Goal: Task Accomplishment & Management: Use online tool/utility

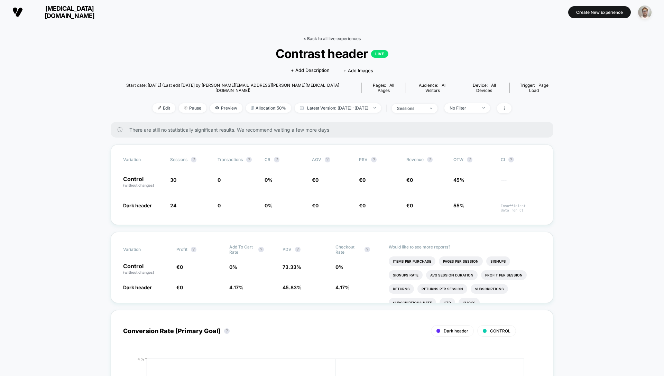
click at [332, 38] on link "< Back to all live experiences" at bounding box center [331, 38] width 57 height 5
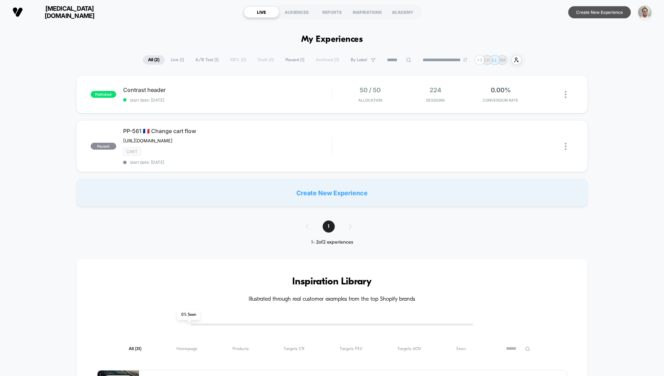
click at [600, 13] on button "Create New Experience" at bounding box center [599, 12] width 63 height 12
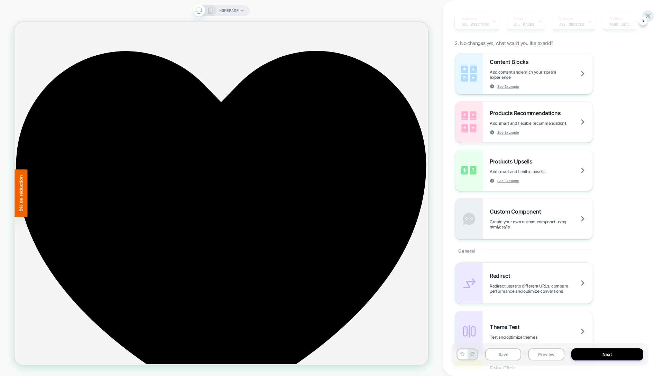
scroll to position [66, 0]
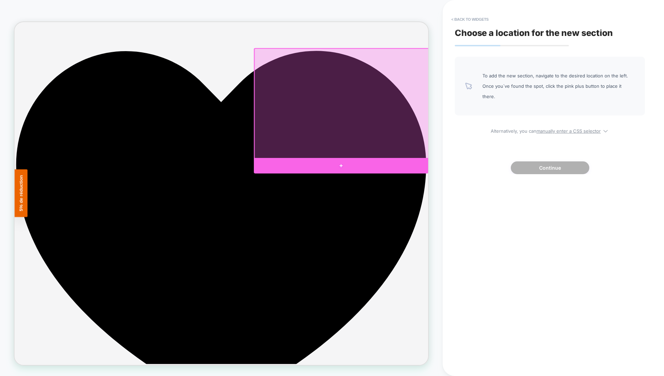
click at [454, 207] on div at bounding box center [450, 213] width 232 height 21
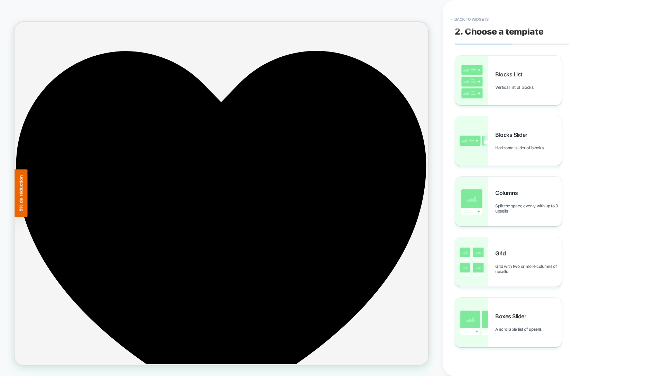
scroll to position [0, 0]
click at [0, 0] on button "< Back to widgets" at bounding box center [0, 0] width 0 height 0
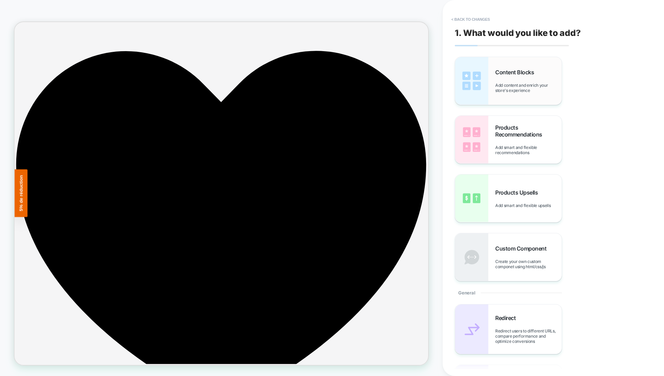
click at [520, 87] on span "Add content and enrich your store's experience" at bounding box center [528, 88] width 66 height 10
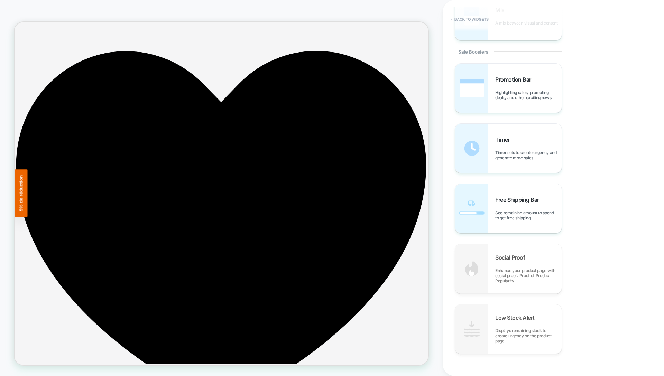
scroll to position [619, 0]
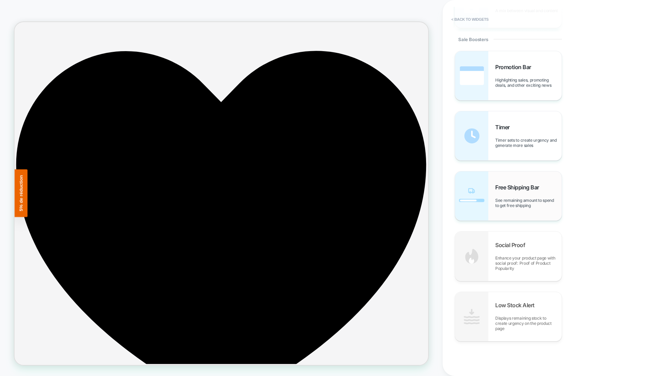
click at [527, 189] on span "Free Shipping Bar" at bounding box center [518, 187] width 47 height 7
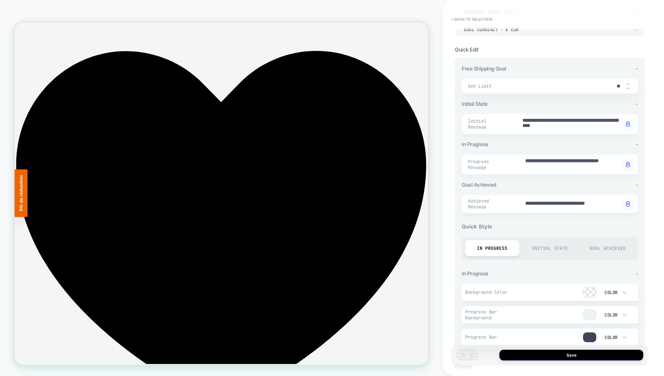
scroll to position [0, 0]
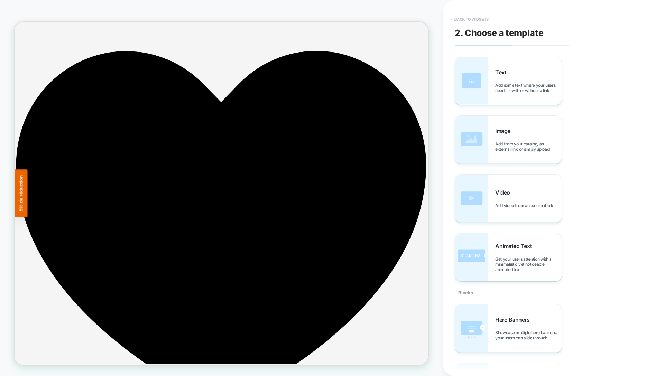
click at [478, 19] on button "< Back to widgets" at bounding box center [470, 19] width 44 height 11
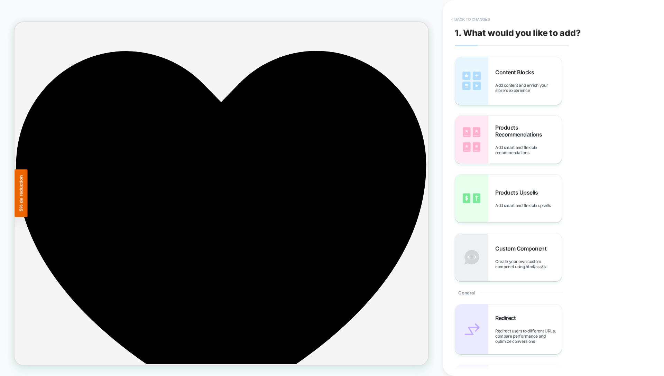
click at [478, 19] on button "< Back to changes" at bounding box center [471, 19] width 46 height 11
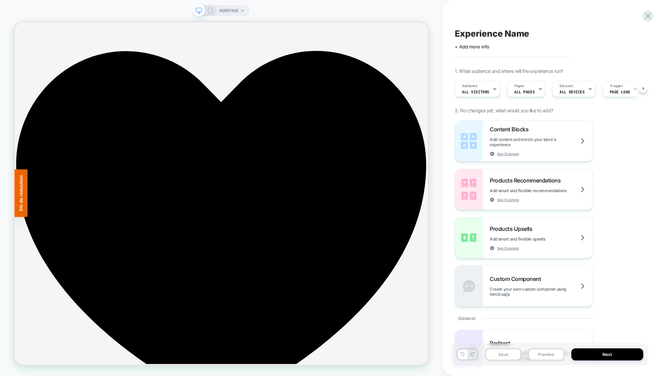
scroll to position [0, 0]
click at [621, 90] on span "Page Load" at bounding box center [619, 92] width 20 height 5
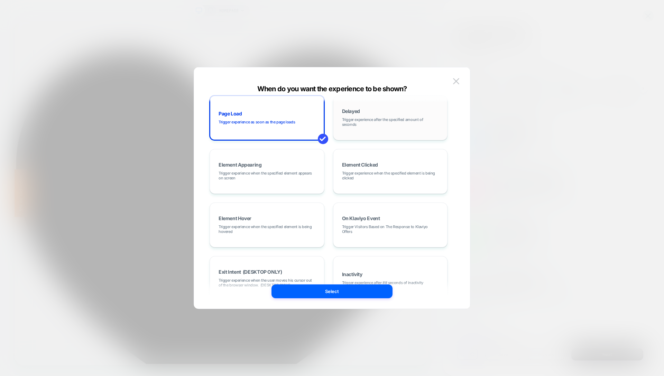
scroll to position [0, 0]
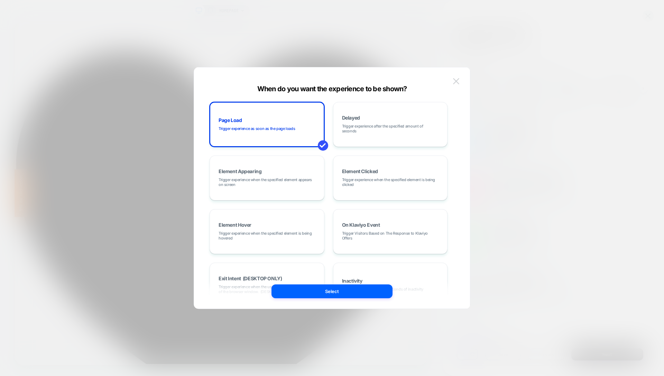
click at [457, 81] on img at bounding box center [456, 81] width 6 height 6
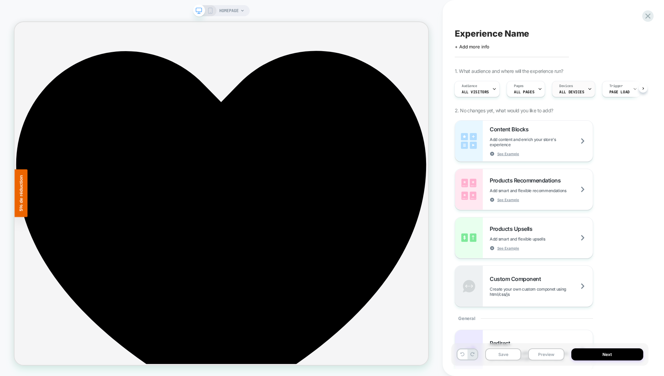
click at [567, 92] on span "ALL DEVICES" at bounding box center [571, 92] width 25 height 5
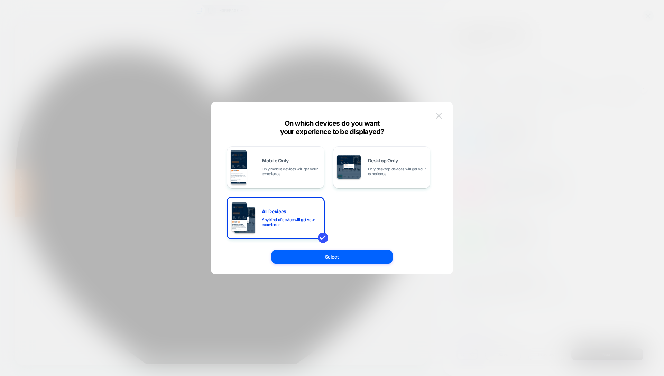
click at [441, 116] on img at bounding box center [438, 116] width 6 height 6
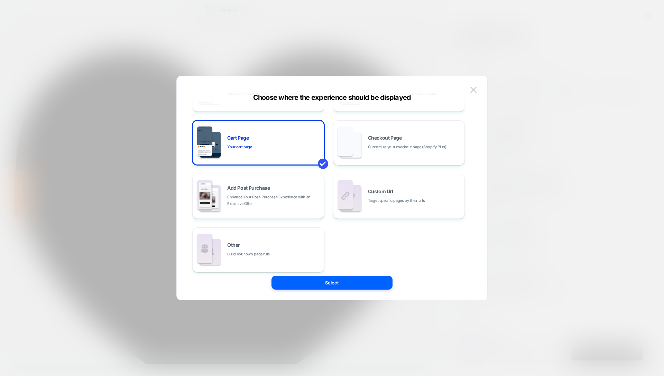
scroll to position [104, 0]
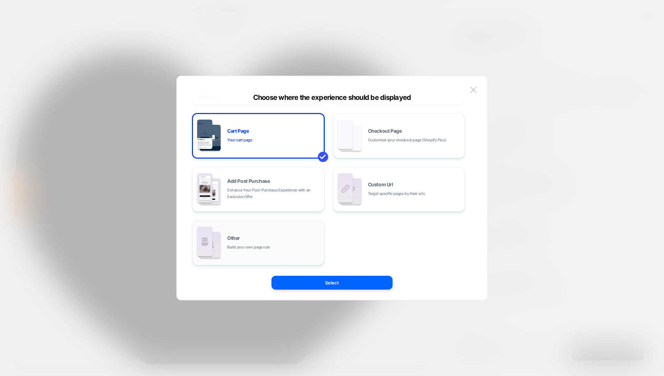
click at [291, 234] on div "Other Build your own page rule" at bounding box center [258, 243] width 124 height 38
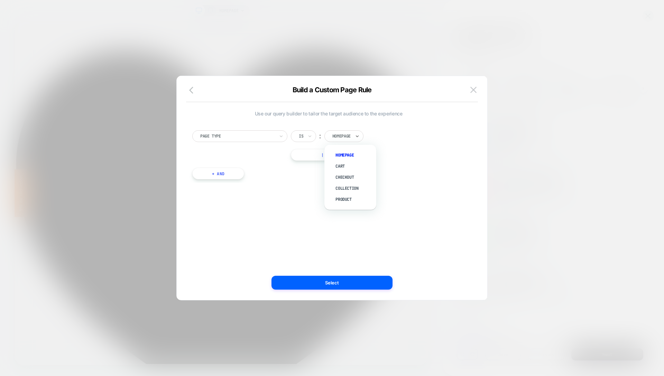
click at [345, 136] on div at bounding box center [341, 136] width 18 height 6
click at [249, 181] on div at bounding box center [254, 180] width 74 height 6
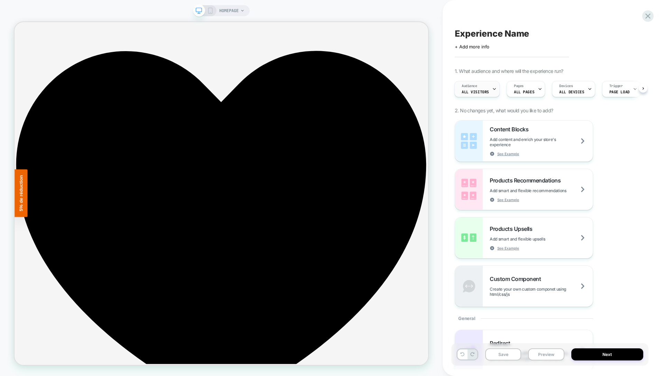
click at [485, 90] on span "All Visitors" at bounding box center [474, 92] width 27 height 5
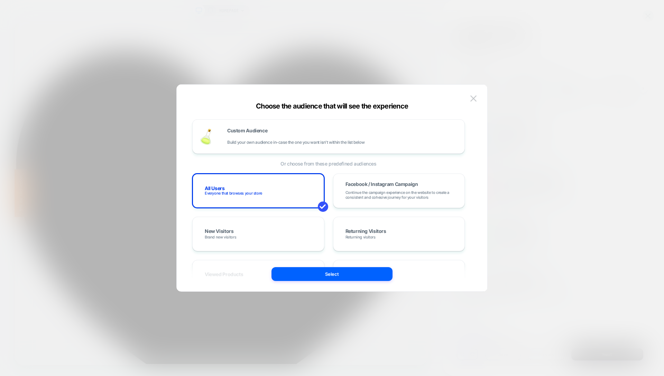
click at [543, 141] on div at bounding box center [332, 188] width 664 height 376
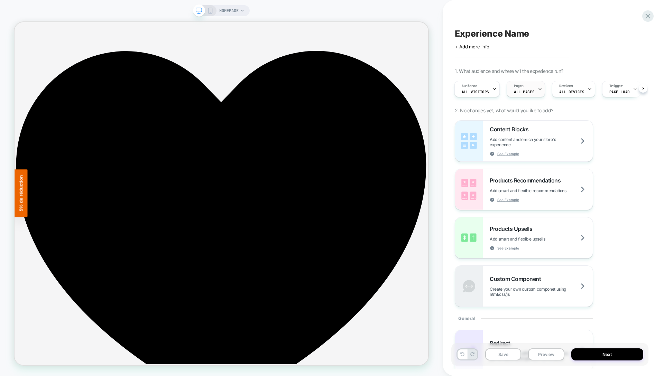
click at [531, 90] on span "ALL PAGES" at bounding box center [524, 92] width 20 height 5
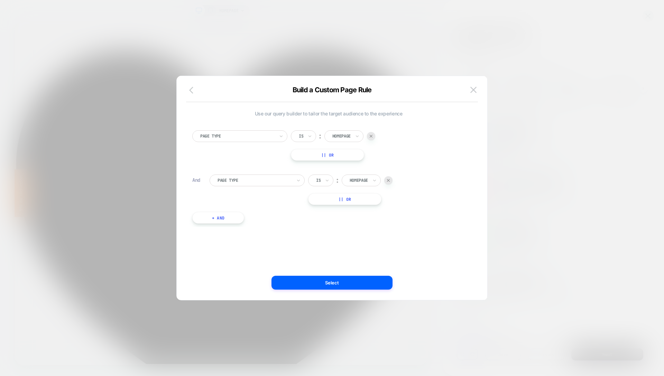
click at [190, 87] on icon "button" at bounding box center [193, 90] width 8 height 8
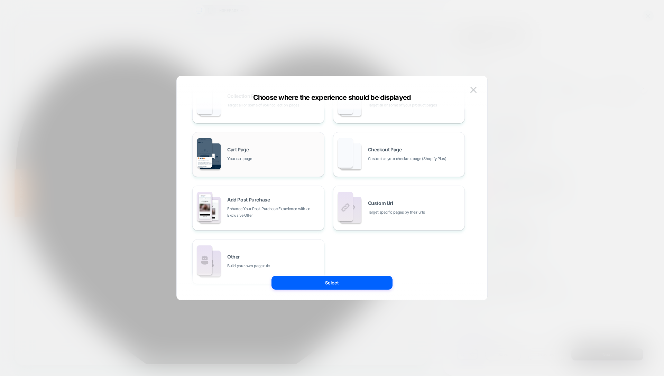
scroll to position [104, 0]
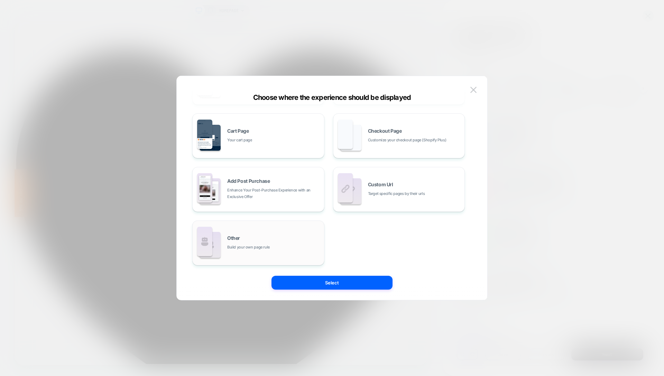
click at [273, 241] on div "Other Build your own page rule" at bounding box center [273, 243] width 93 height 15
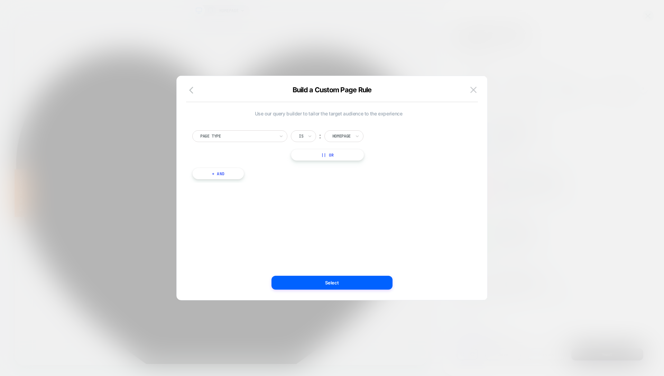
scroll to position [0, 0]
click at [475, 82] on div "Build a Custom Page Rule Use our query builder to tailor the target audience to…" at bounding box center [331, 188] width 311 height 225
drag, startPoint x: 472, startPoint y: 89, endPoint x: 478, endPoint y: 91, distance: 6.1
click at [472, 89] on img at bounding box center [473, 90] width 6 height 6
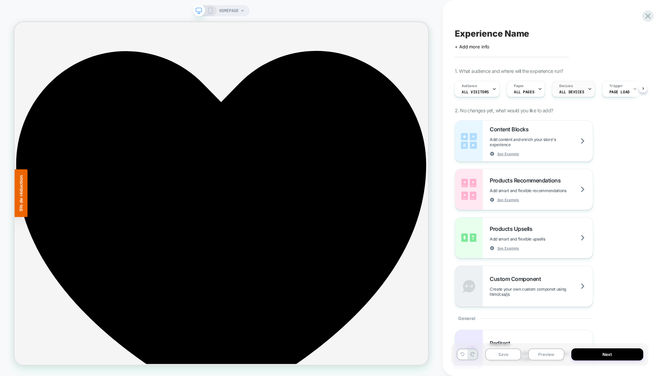
click at [574, 91] on span "ALL DEVICES" at bounding box center [571, 92] width 25 height 5
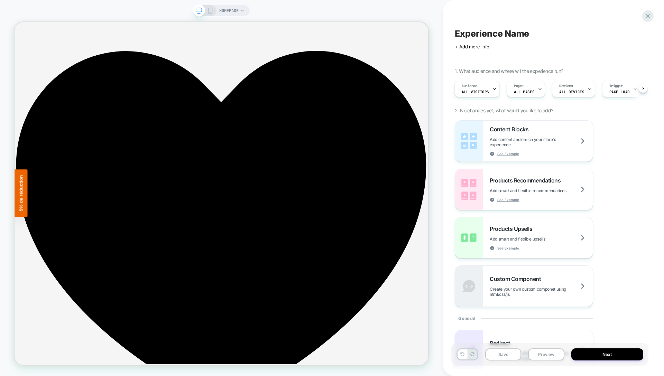
scroll to position [0, 11]
click at [645, 88] on div "Experience Name Click to edit experience details + Add more info 1. What audien…" at bounding box center [549, 188] width 197 height 362
click at [599, 87] on span "Trigger" at bounding box center [605, 86] width 13 height 5
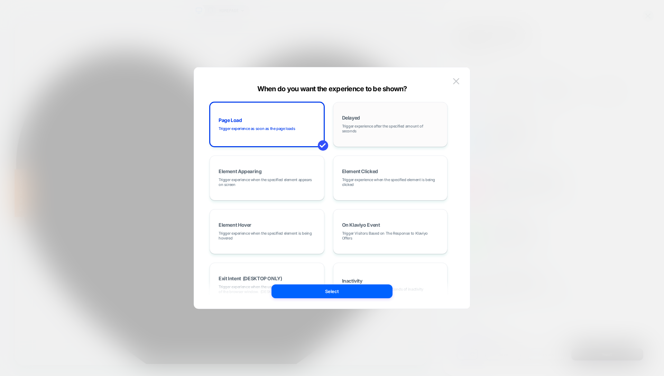
scroll to position [1, 0]
click at [279, 171] on div "Element Appearing Trigger experience when the specified element appears on scre…" at bounding box center [266, 176] width 107 height 37
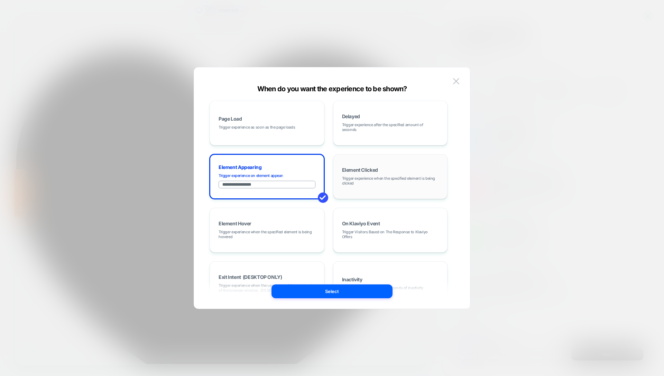
click at [371, 166] on div "Element Clicked Trigger experience when the specified element is being clicked" at bounding box center [390, 176] width 107 height 37
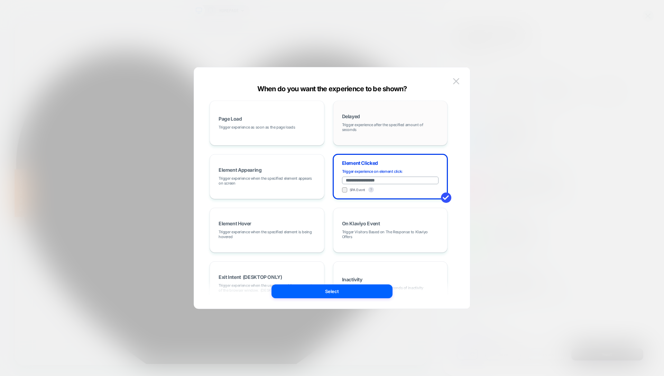
click at [379, 116] on div "Delayed Trigger experience after the specified amount of seconds" at bounding box center [390, 122] width 107 height 37
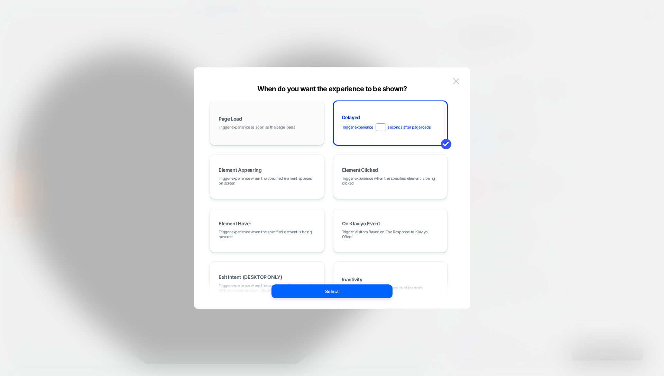
click at [280, 122] on div "Page Load Trigger experience as soon as the page loads" at bounding box center [266, 122] width 107 height 37
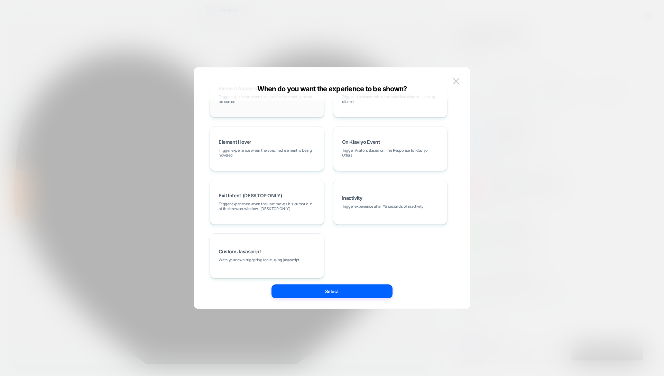
scroll to position [87, 0]
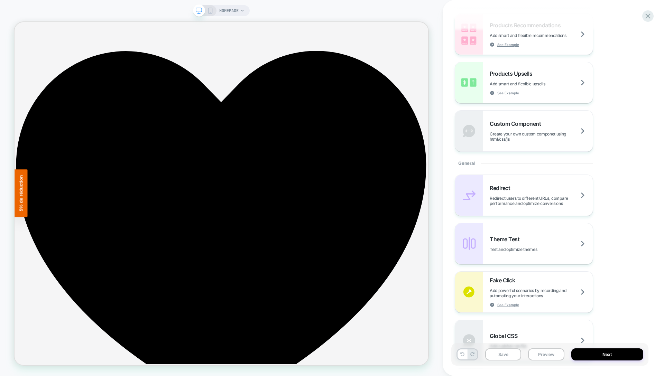
scroll to position [121, 0]
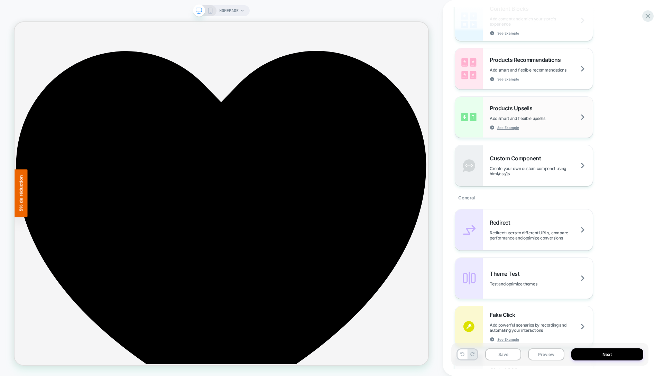
click at [538, 106] on div "Products Upsells Add smart and flexible upsells See Example" at bounding box center [540, 117] width 103 height 25
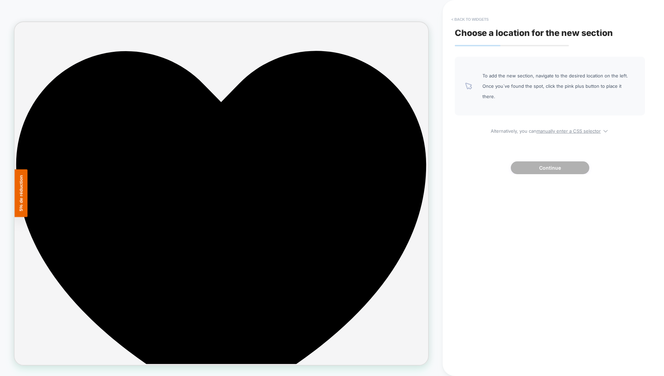
click at [466, 20] on button "< Back to widgets" at bounding box center [470, 19] width 44 height 11
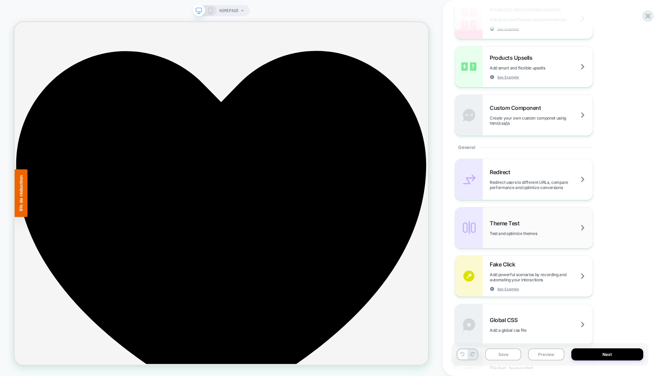
scroll to position [135, 0]
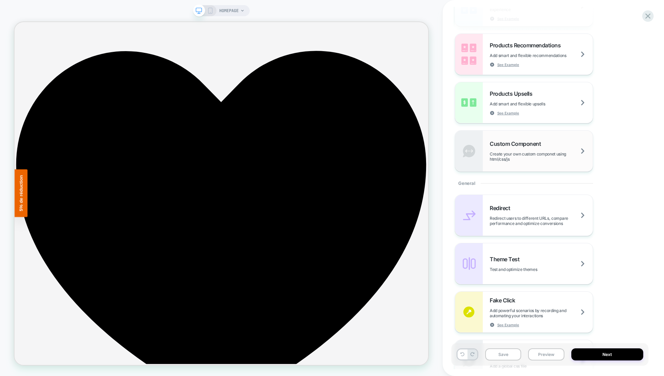
click at [529, 148] on div "Custom Component Create your own custom componet using html/css/js" at bounding box center [540, 150] width 103 height 21
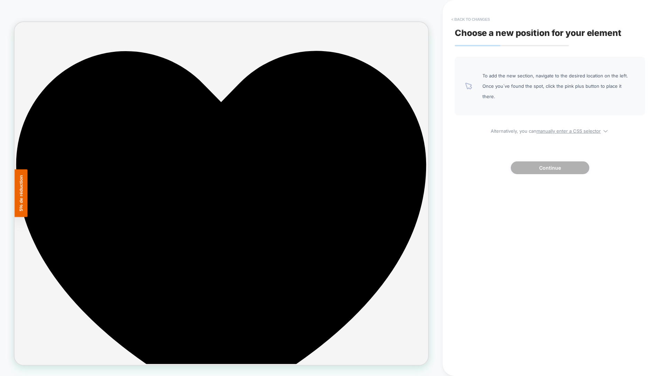
click at [471, 20] on button "< Back to changes" at bounding box center [471, 19] width 46 height 11
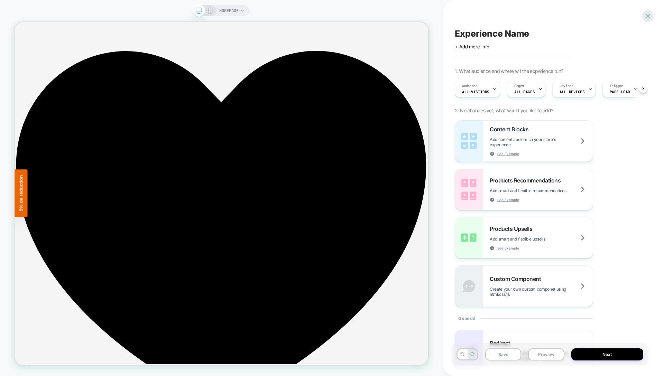
scroll to position [0, 0]
click at [646, 15] on icon at bounding box center [647, 15] width 9 height 9
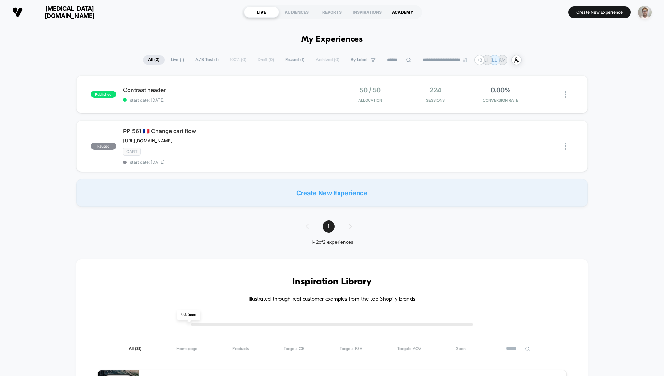
click at [407, 14] on div "ACADEMY" at bounding box center [402, 12] width 35 height 11
click at [365, 12] on div "INSPIRATIONS" at bounding box center [366, 12] width 35 height 11
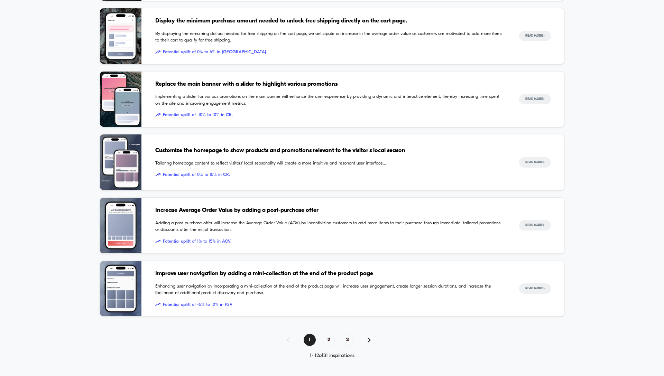
scroll to position [562, 0]
click at [329, 339] on span "2" at bounding box center [328, 340] width 12 height 12
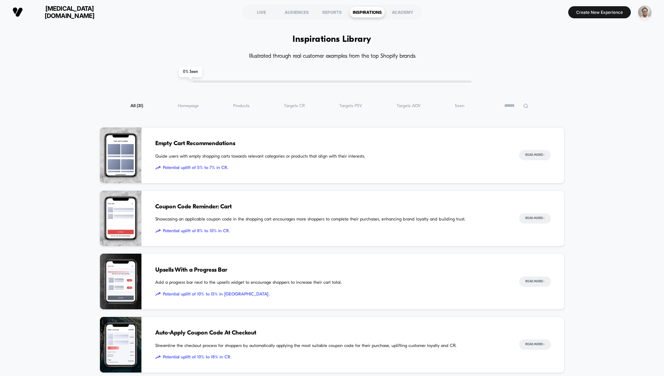
click at [315, 281] on span "Add a progress bar next to the upsells widget to encourage shoppers to increase…" at bounding box center [330, 282] width 350 height 7
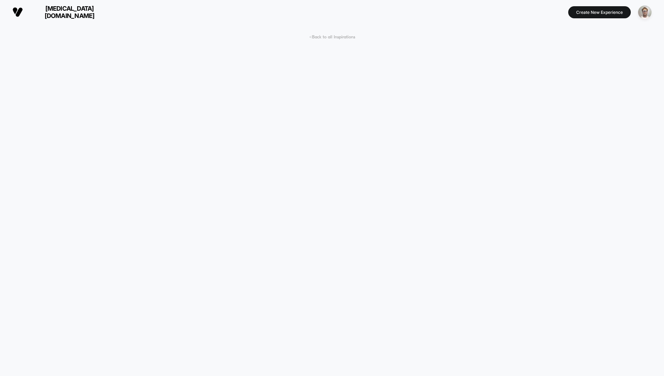
click at [327, 37] on span "< Back to all Inspirations" at bounding box center [332, 37] width 46 height 5
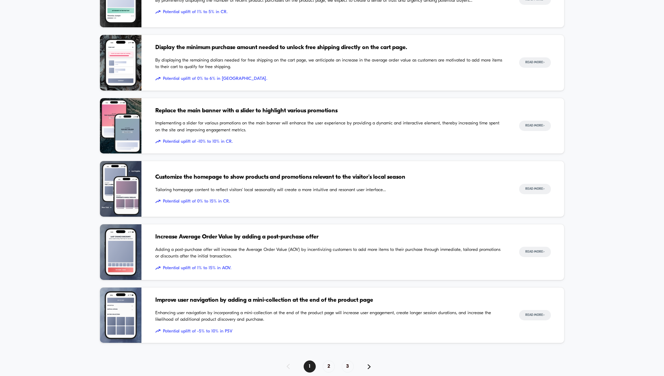
scroll to position [562, 0]
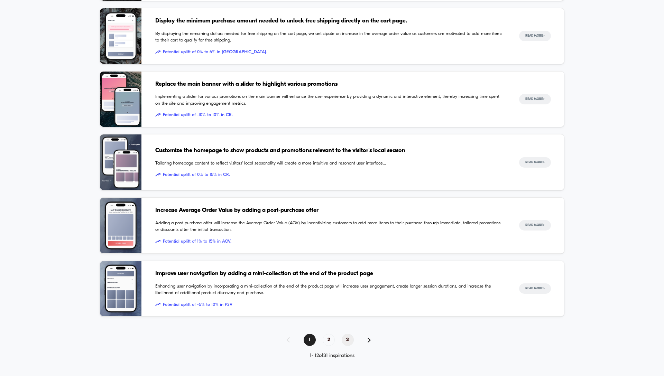
click at [352, 341] on span "3" at bounding box center [347, 340] width 12 height 12
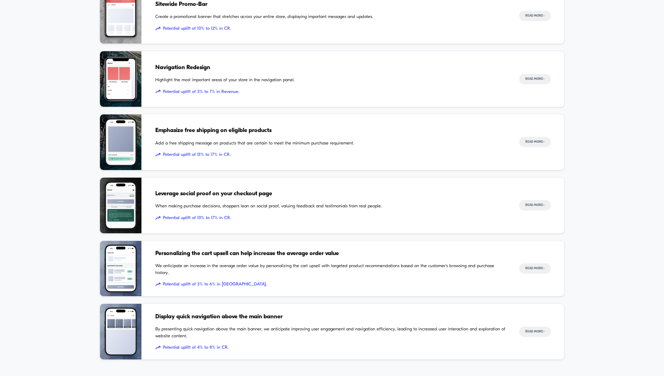
scroll to position [210, 0]
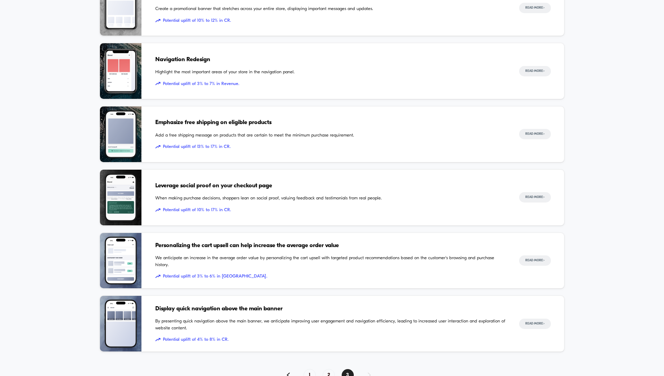
click at [126, 266] on img at bounding box center [120, 261] width 41 height 56
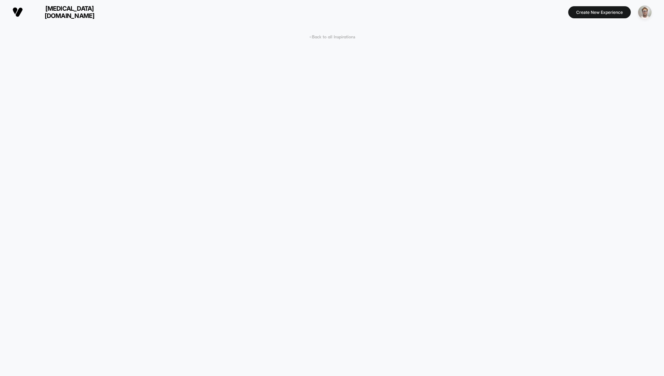
click at [327, 37] on span "< Back to all Inspirations" at bounding box center [332, 37] width 46 height 5
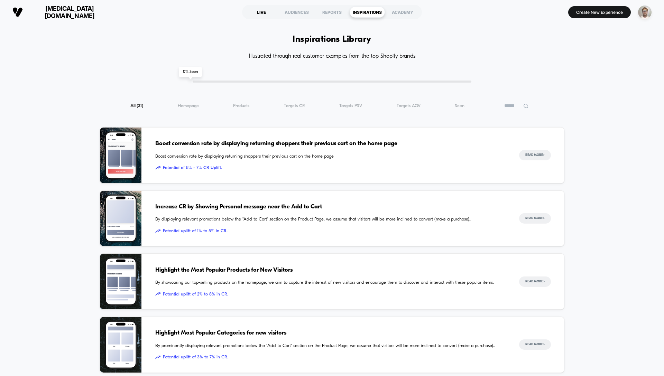
click at [263, 13] on div "LIVE" at bounding box center [261, 12] width 35 height 11
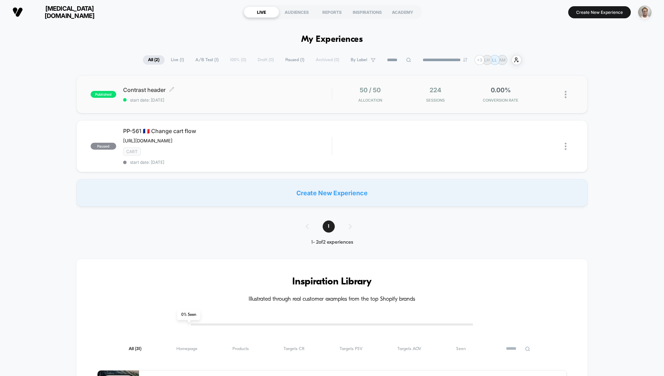
click at [311, 94] on div "Contrast header Click to edit experience details Click to edit experience detai…" at bounding box center [227, 94] width 208 height 16
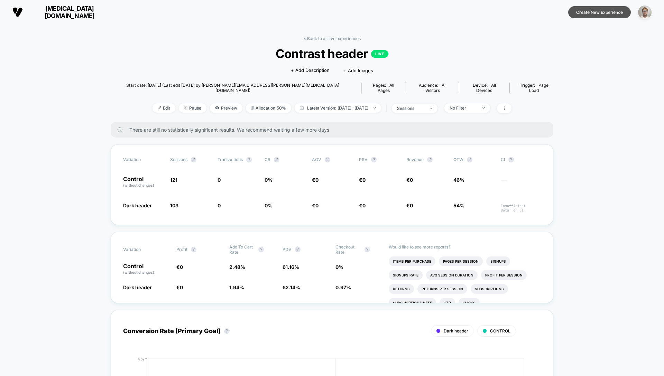
click at [596, 11] on button "Create New Experience" at bounding box center [599, 12] width 63 height 12
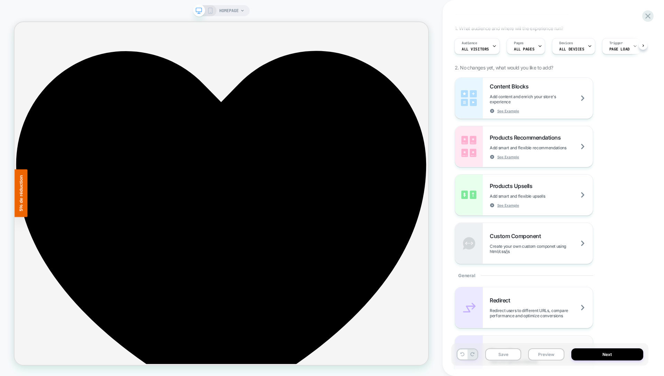
scroll to position [2, 0]
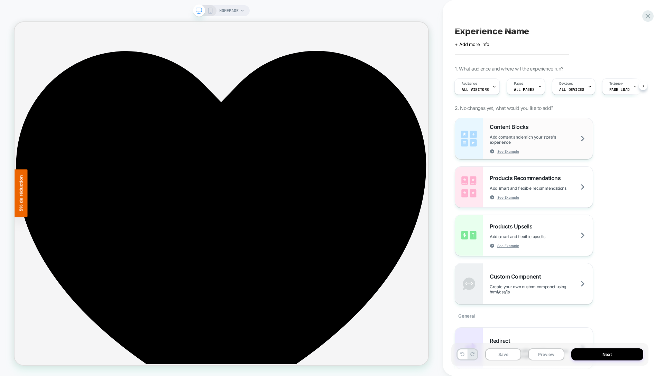
click at [552, 127] on div "Content Blocks Add content and enrich your store's experience See Example" at bounding box center [540, 138] width 103 height 30
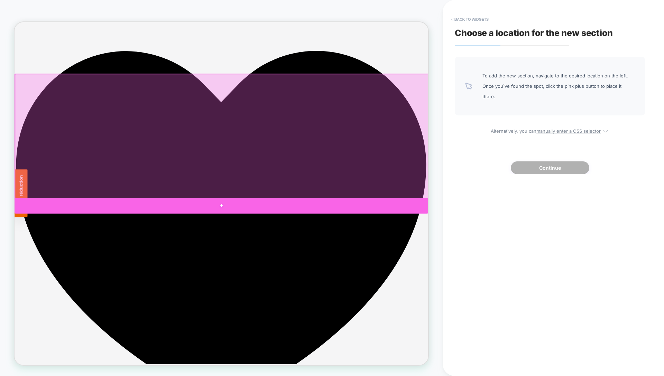
click at [442, 262] on div at bounding box center [290, 266] width 551 height 21
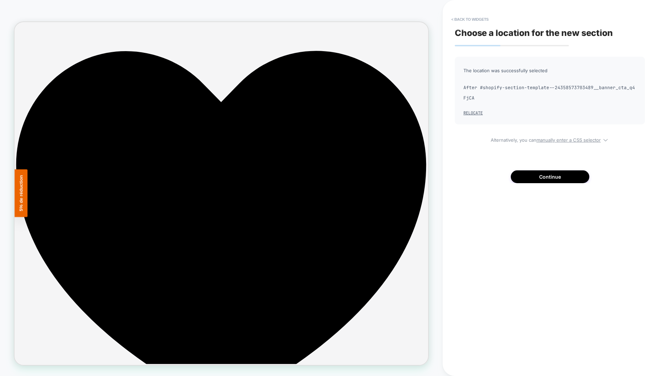
scroll to position [22, 0]
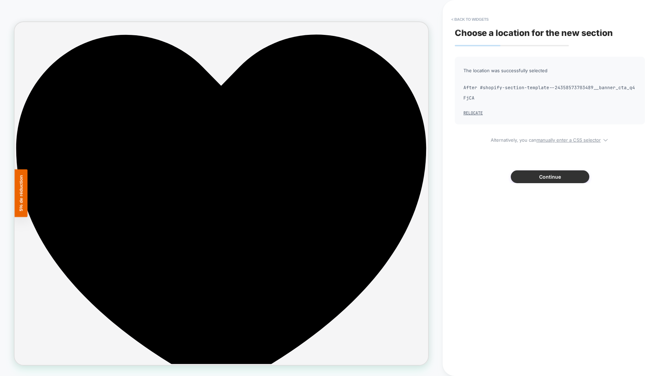
click at [561, 175] on button "Continue" at bounding box center [549, 176] width 78 height 13
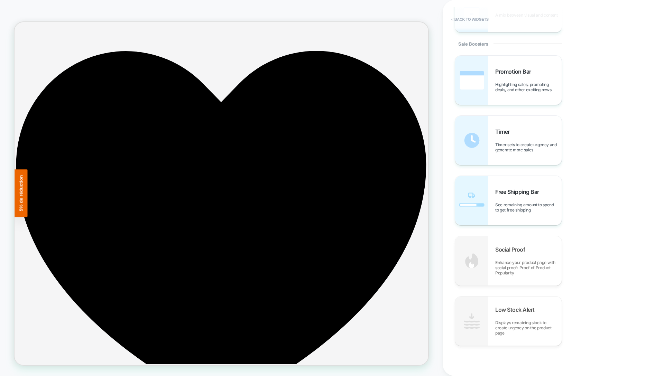
scroll to position [619, 0]
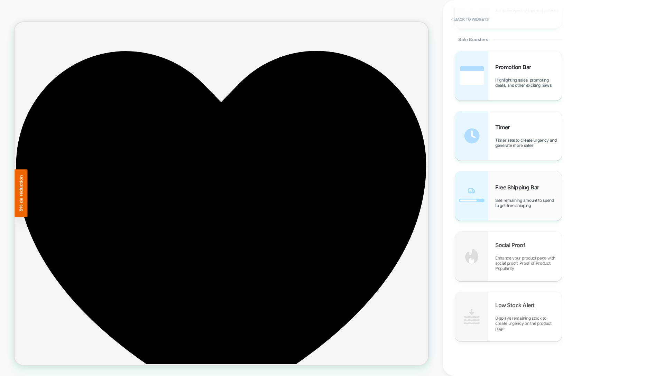
click at [524, 187] on span "Free Shipping Bar" at bounding box center [518, 187] width 47 height 7
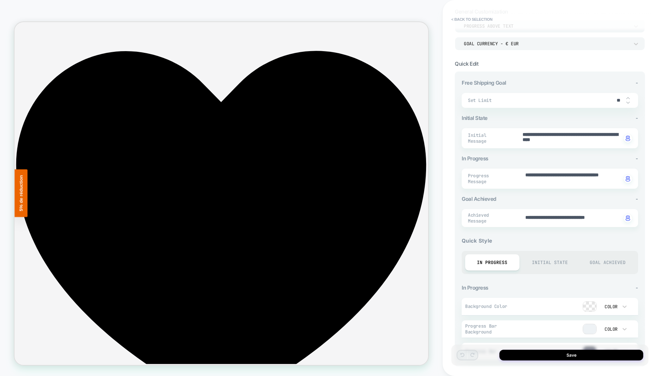
scroll to position [49, 0]
click at [541, 259] on div "Initial State" at bounding box center [550, 262] width 54 height 16
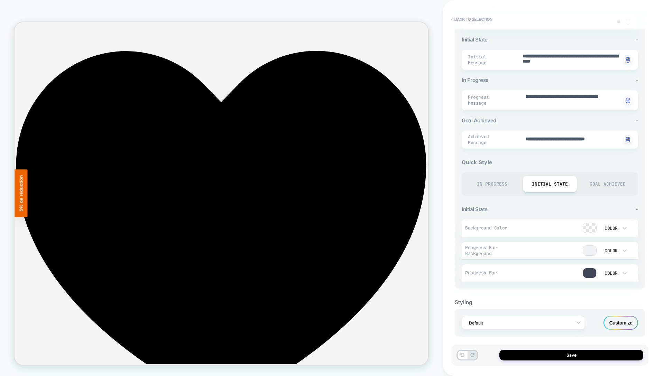
scroll to position [130, 0]
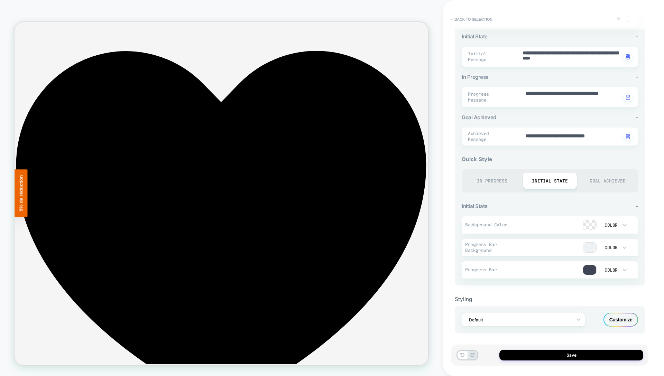
click at [606, 180] on div "Goal Achieved" at bounding box center [607, 181] width 54 height 16
click at [503, 180] on div "In Progress" at bounding box center [492, 181] width 54 height 16
click at [548, 179] on div "Initial State" at bounding box center [550, 181] width 54 height 16
click at [610, 178] on div "Goal Achieved" at bounding box center [607, 181] width 54 height 16
click at [490, 178] on div "In Progress" at bounding box center [492, 181] width 54 height 16
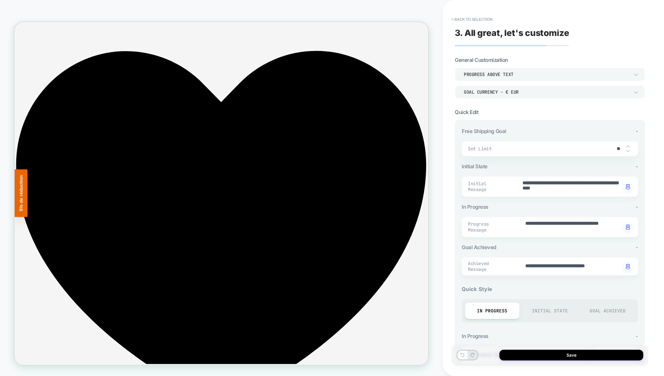
scroll to position [1, 0]
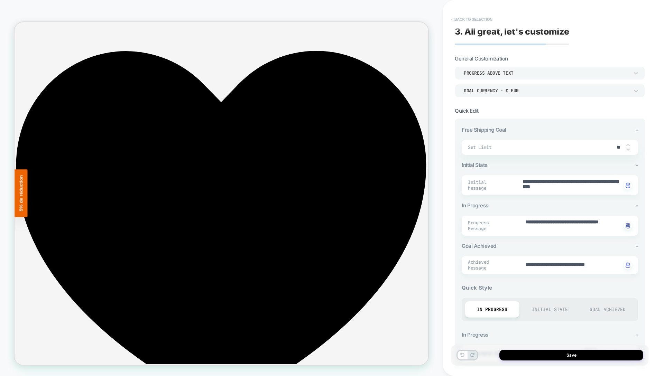
click at [475, 19] on button "< Back to selection" at bounding box center [472, 19] width 48 height 11
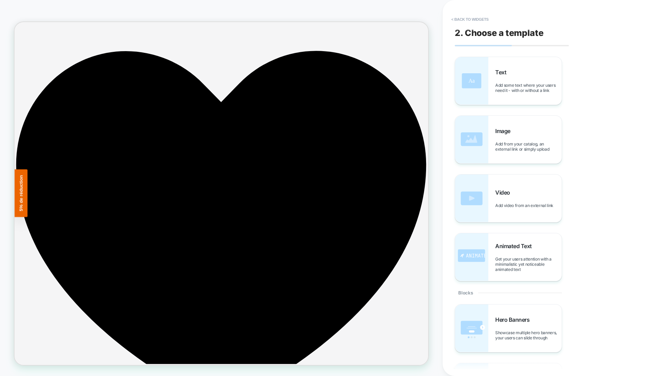
scroll to position [54, 0]
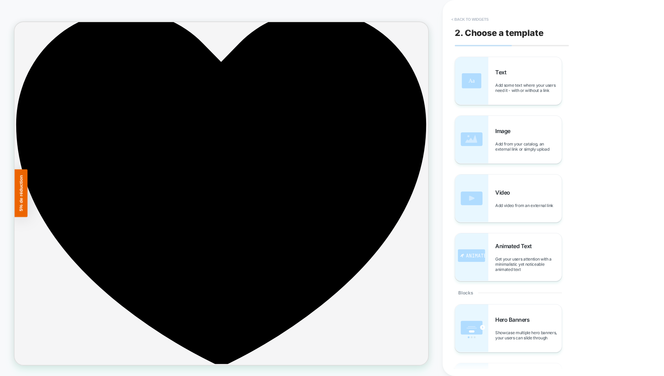
click at [477, 19] on button "< Back to widgets" at bounding box center [470, 19] width 44 height 11
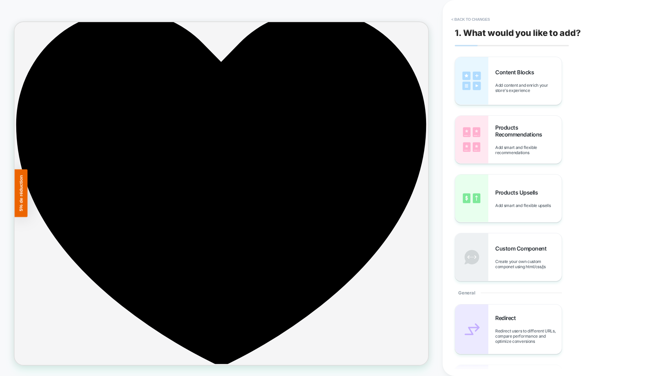
scroll to position [20, 0]
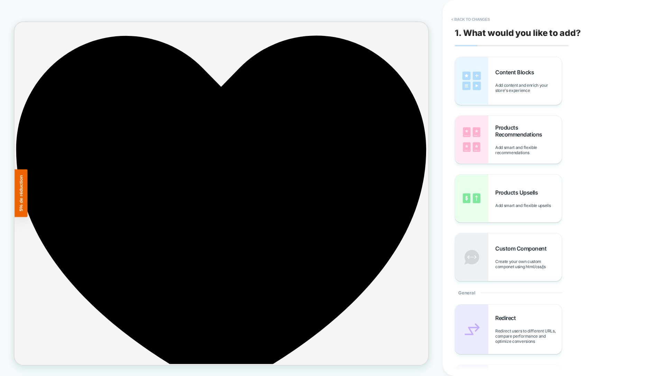
click at [477, 19] on button "< Back to changes" at bounding box center [471, 19] width 46 height 11
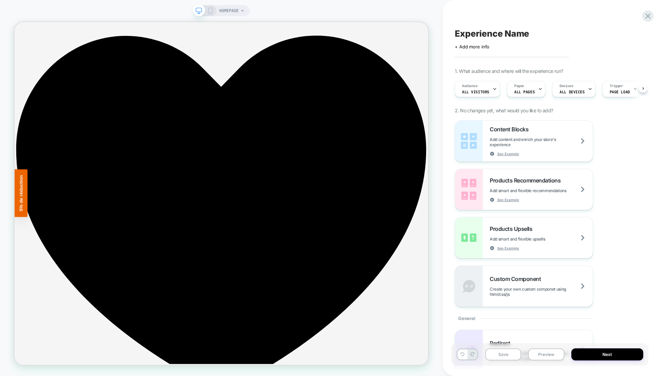
scroll to position [0, 0]
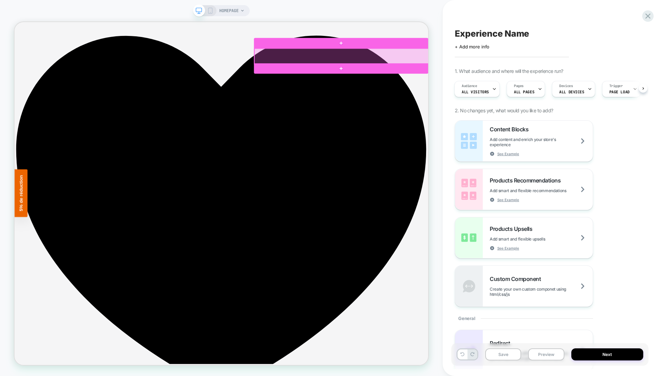
click at [539, 65] on div at bounding box center [450, 67] width 232 height 21
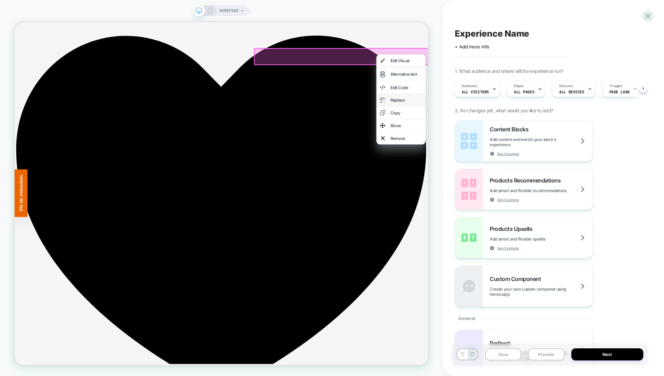
click at [534, 124] on div "Replace" at bounding box center [536, 126] width 42 height 7
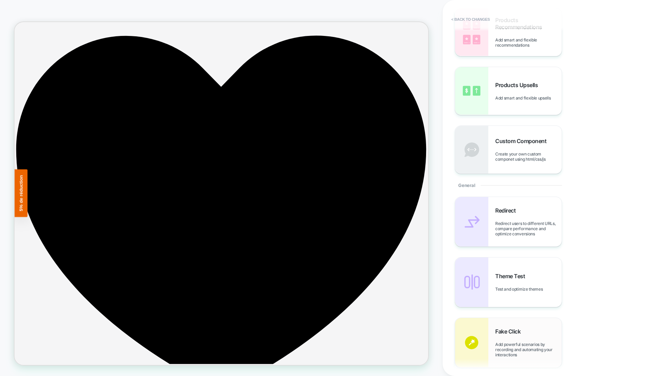
scroll to position [0, 0]
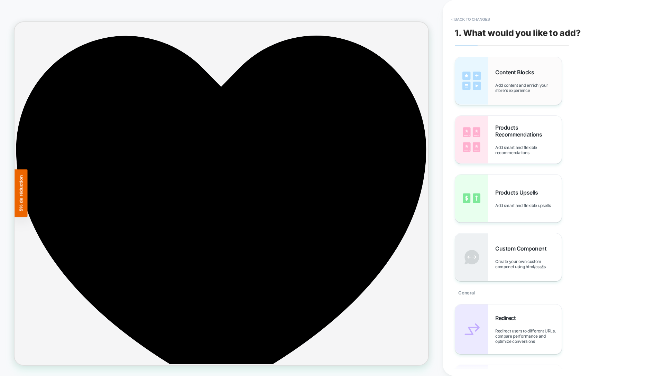
click at [512, 75] on span "Content Blocks" at bounding box center [516, 72] width 42 height 7
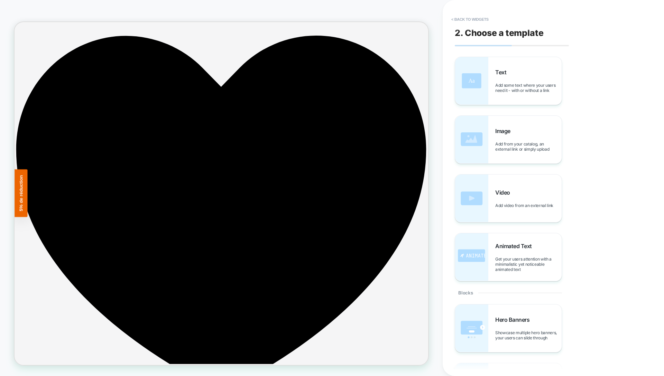
scroll to position [619, 0]
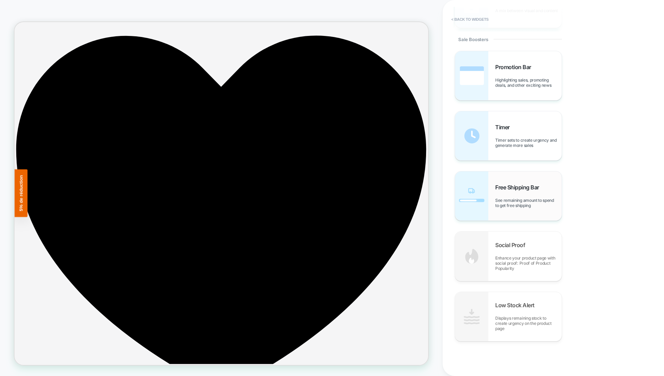
click at [522, 189] on span "Free Shipping Bar" at bounding box center [518, 187] width 47 height 7
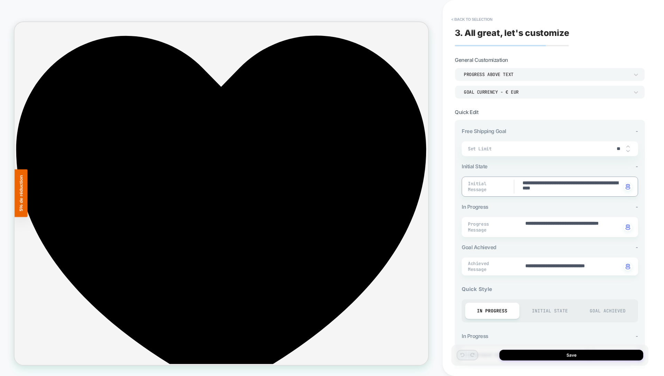
click at [541, 184] on textarea "**********" at bounding box center [572, 187] width 100 height 14
drag, startPoint x: 555, startPoint y: 223, endPoint x: 527, endPoint y: 224, distance: 28.0
drag, startPoint x: 605, startPoint y: 224, endPoint x: 608, endPoint y: 228, distance: 5.2
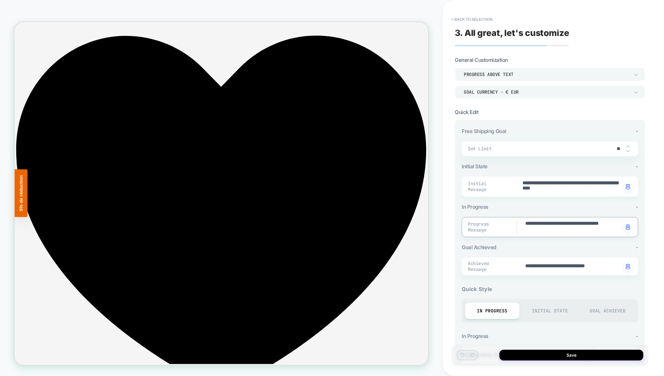
click at [608, 228] on textarea "**********" at bounding box center [572, 227] width 97 height 14
type textarea "*"
type textarea "**********"
type textarea "*"
type textarea "**********"
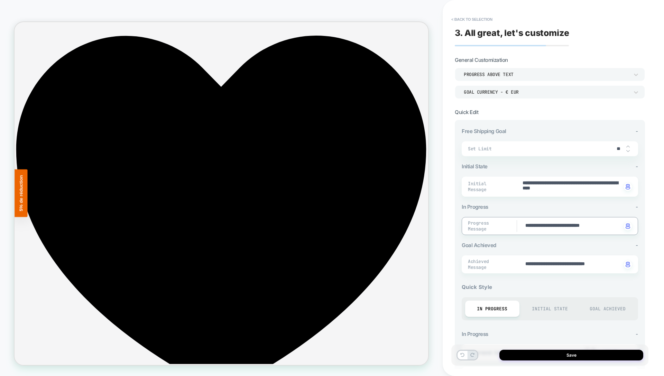
type textarea "*"
type textarea "**********"
type textarea "*"
type textarea "**********"
type textarea "*"
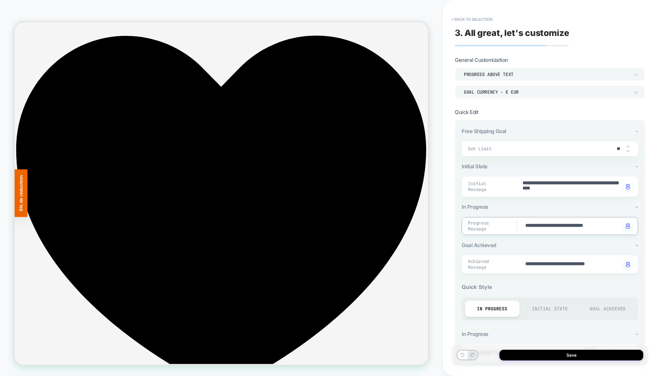
type textarea "**********"
type textarea "*"
type textarea "**********"
type textarea "*"
type textarea "**********"
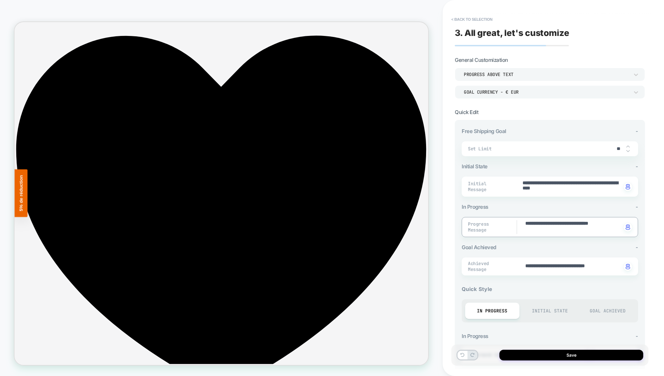
type textarea "*"
type textarea "**********"
type textarea "*"
type textarea "**********"
type textarea "*"
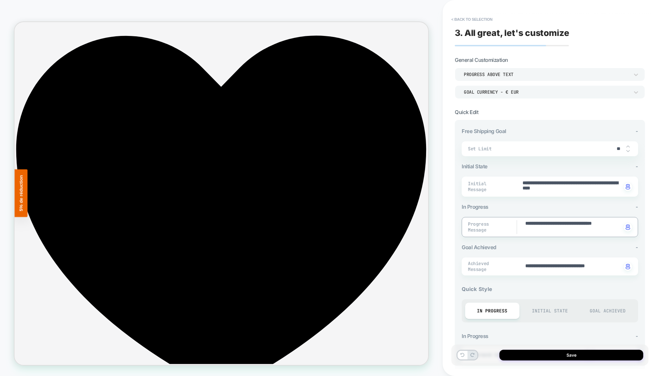
type textarea "**********"
type textarea "*"
type textarea "**********"
type textarea "*"
type textarea "**********"
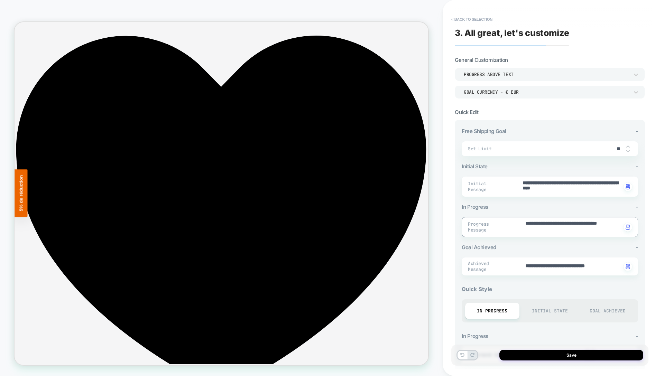
type textarea "*"
type textarea "**********"
click at [613, 148] on input "**" at bounding box center [618, 149] width 16 height 6
type textarea "*"
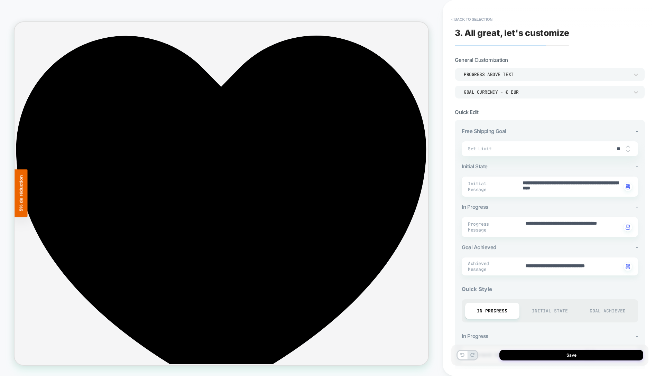
type input "*"
type textarea "*"
type input "**"
type textarea "*"
type input "***"
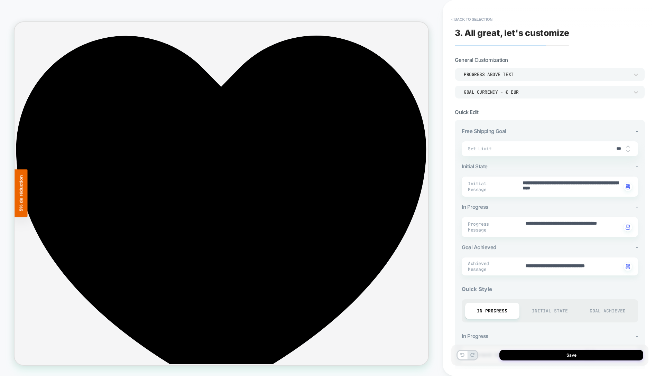
type textarea "*"
type input "****"
type textarea "*"
type input "****"
click at [602, 144] on div "Set Limit ****" at bounding box center [549, 148] width 176 height 15
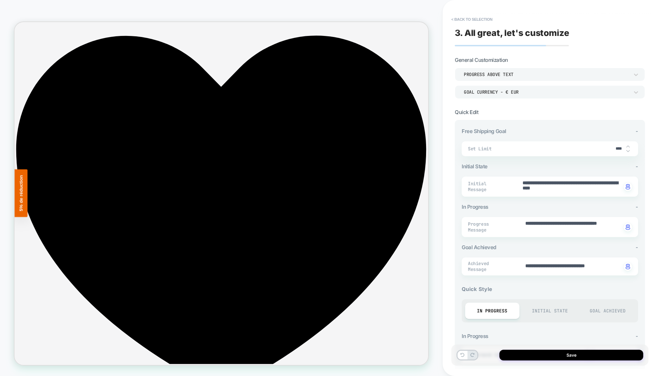
click at [586, 153] on div "Set Limit ****" at bounding box center [549, 148] width 176 height 15
click at [615, 148] on input "****" at bounding box center [618, 148] width 16 height 5
type textarea "*"
type input "*"
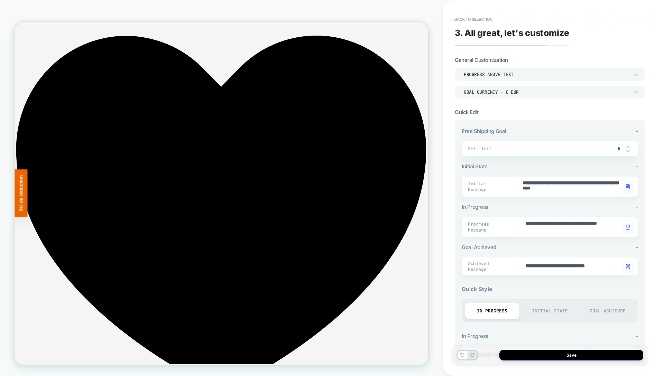
type textarea "*"
type input "**"
type textarea "*"
type input "***"
type textarea "*"
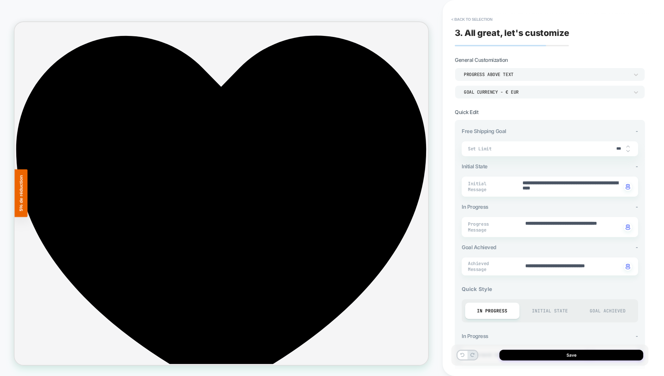
type input "***"
click at [621, 94] on div "Goal Currency - € EUR" at bounding box center [545, 92] width 165 height 6
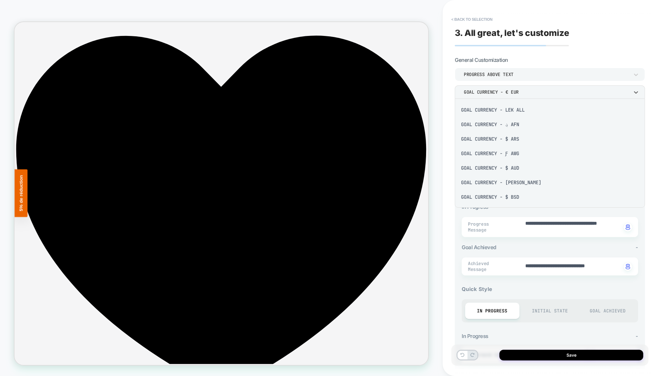
click at [621, 92] on div at bounding box center [332, 188] width 664 height 376
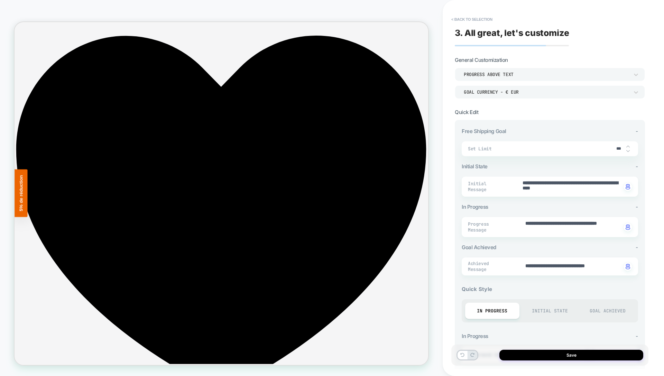
click at [609, 149] on span "Set Limit" at bounding box center [539, 149] width 143 height 6
click at [617, 148] on input "***" at bounding box center [618, 148] width 16 height 5
type textarea "*"
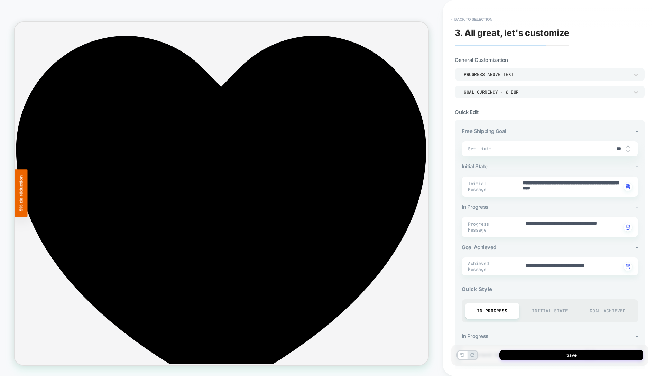
type input "*"
type textarea "*"
type input "**"
type textarea "*"
type input "*"
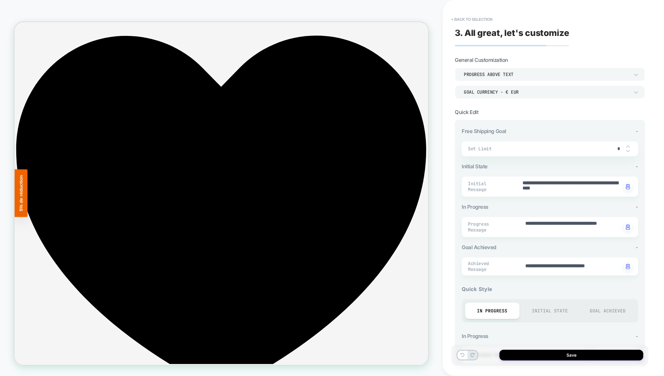
type textarea "*"
type input "*"
type textarea "*"
type input "**"
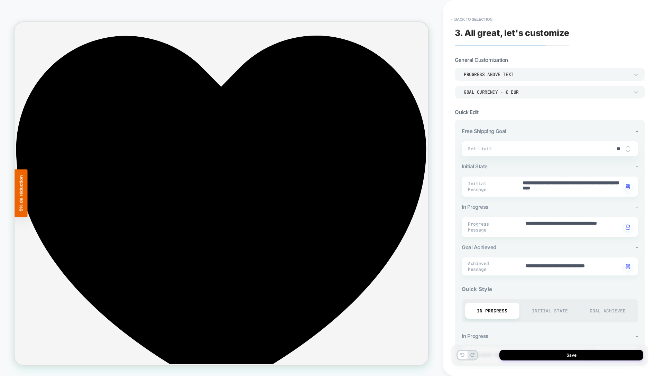
type textarea "*"
type input "***"
type textarea "*"
type input "****"
type textarea "*"
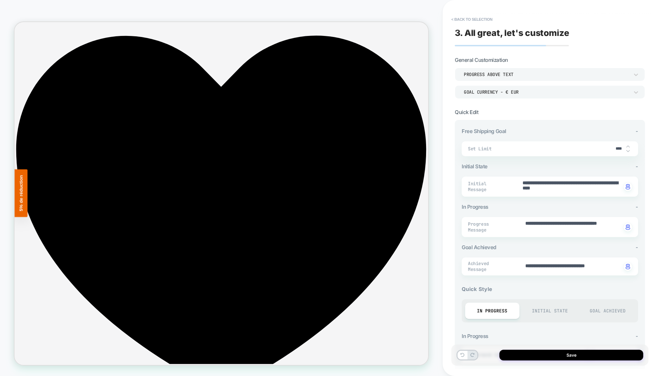
type input "****"
click at [458, 17] on button "< Back to selection" at bounding box center [472, 19] width 48 height 11
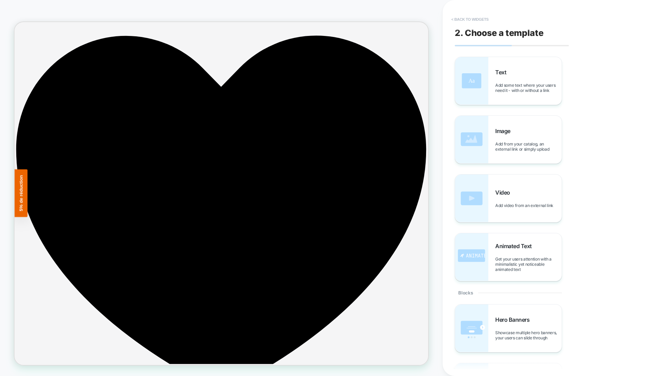
click at [468, 20] on button "< Back to widgets" at bounding box center [470, 19] width 44 height 11
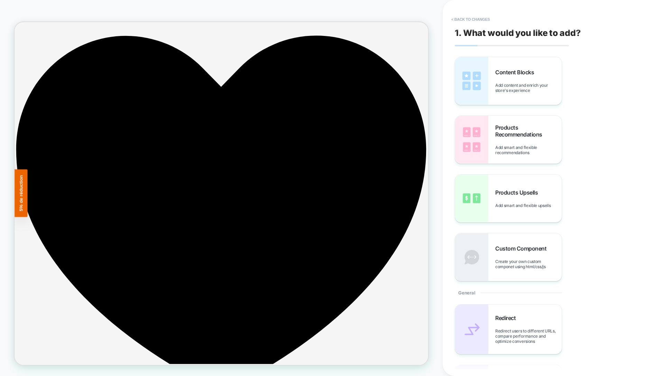
click at [468, 20] on button "< Back to changes" at bounding box center [471, 19] width 46 height 11
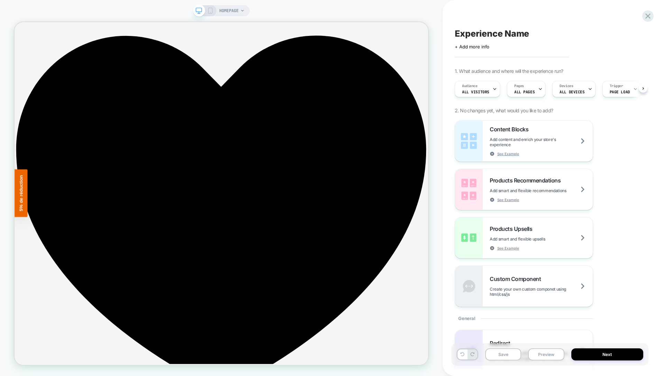
scroll to position [0, 0]
click at [645, 15] on icon at bounding box center [647, 15] width 9 height 9
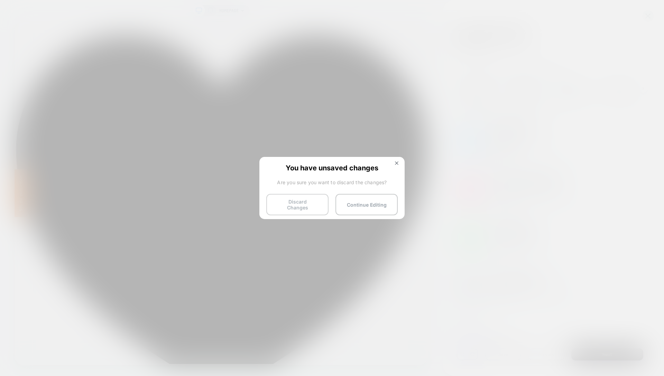
click at [306, 205] on button "Discard Changes" at bounding box center [297, 204] width 62 height 21
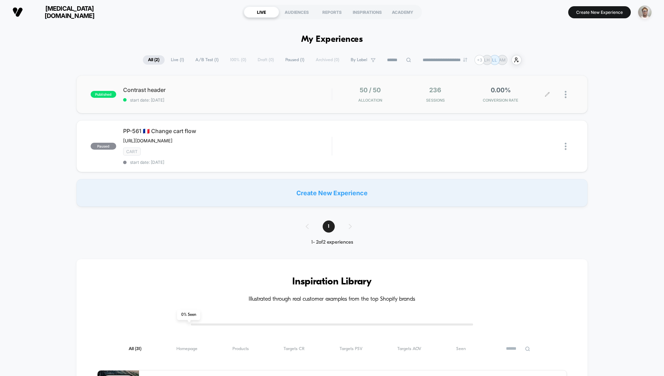
click at [547, 93] on icon at bounding box center [546, 94] width 5 height 5
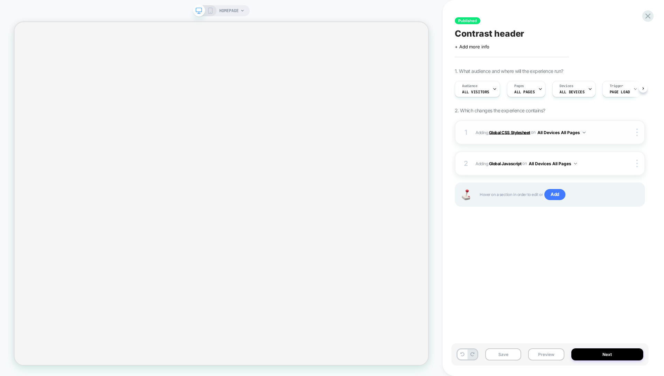
scroll to position [0, 0]
click at [506, 132] on b "Global CSS Stylesheet" at bounding box center [509, 132] width 41 height 5
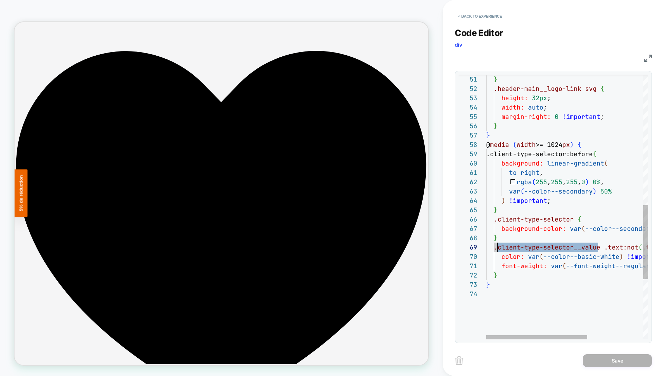
scroll to position [75, 11]
drag, startPoint x: 598, startPoint y: 248, endPoint x: 496, endPoint y: 246, distance: 101.6
click at [496, 246] on div "} .header-main__logo-link svg { height: 32px ; width: auto ; margin-right: 0 !i…" at bounding box center [611, 81] width 251 height 946
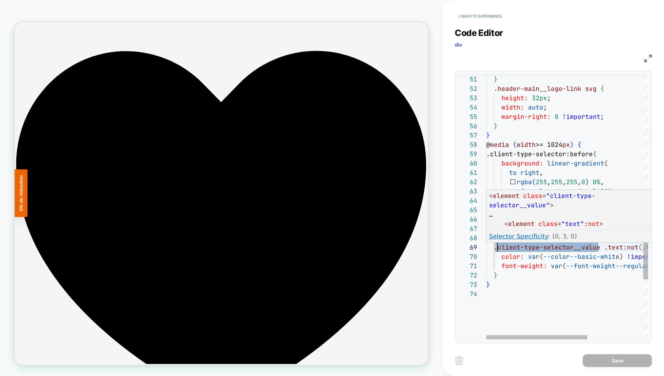
type textarea "**********"
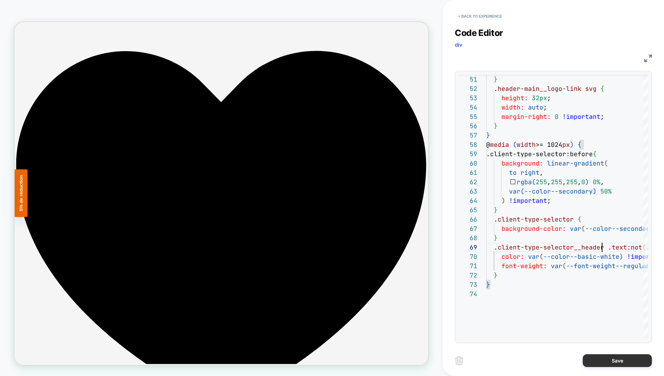
click at [589, 360] on button "Save" at bounding box center [616, 360] width 69 height 13
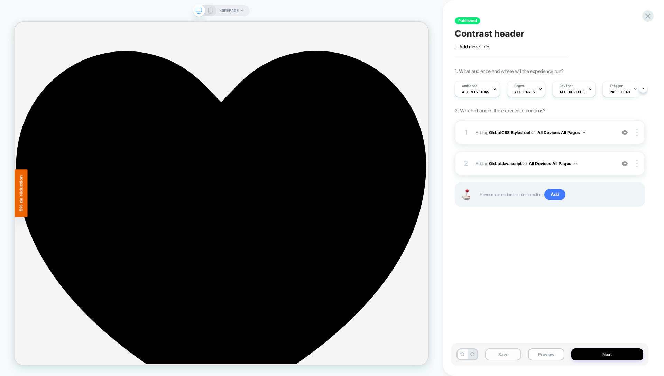
scroll to position [0, 0]
click at [504, 352] on button "Save" at bounding box center [503, 354] width 36 height 12
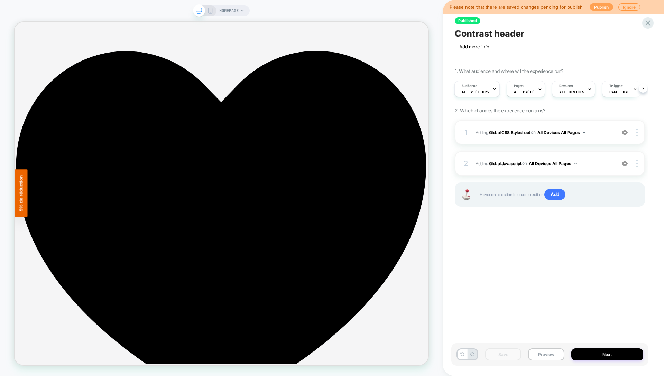
click at [600, 6] on button "Publish" at bounding box center [601, 6] width 24 height 7
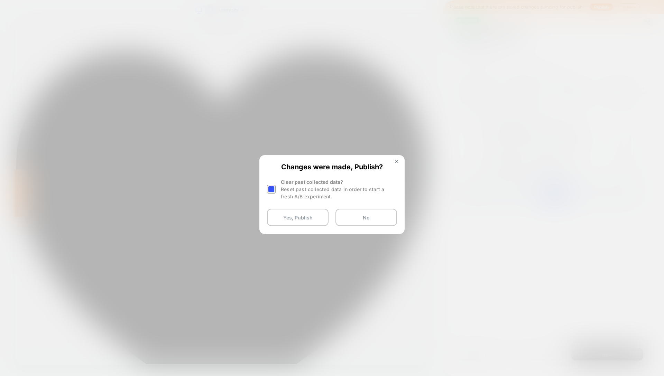
click at [272, 190] on div at bounding box center [271, 189] width 9 height 9
click at [291, 217] on button "Yes, Publish" at bounding box center [298, 217] width 62 height 17
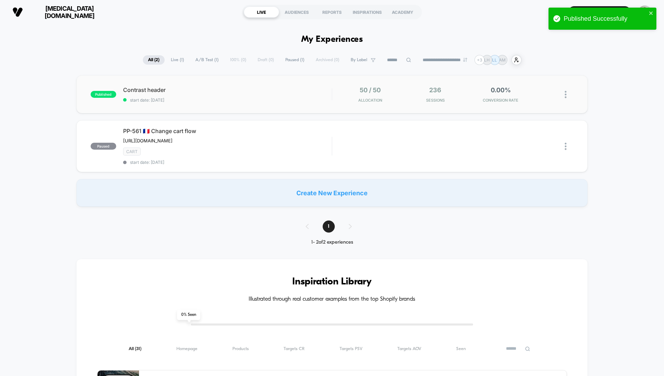
click at [565, 94] on img at bounding box center [565, 94] width 2 height 7
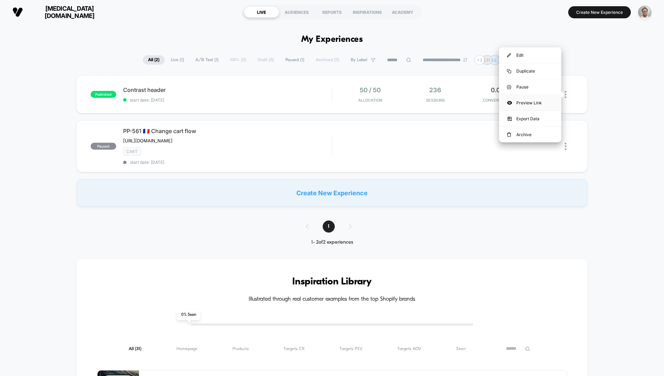
click at [533, 103] on div "Preview Link" at bounding box center [530, 103] width 62 height 16
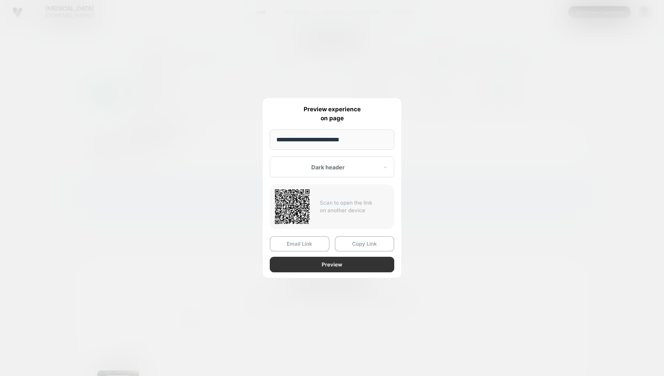
click at [332, 268] on button "Preview" at bounding box center [332, 265] width 124 height 16
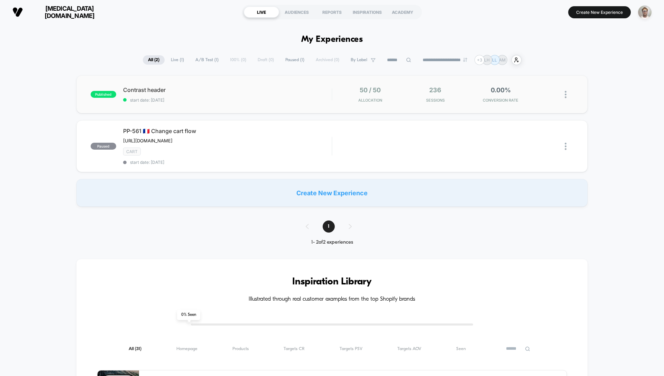
click at [320, 108] on div "published Contrast header start date: [DATE] 50 / 50 Allocation 236 Sessions 0.…" at bounding box center [331, 94] width 511 height 38
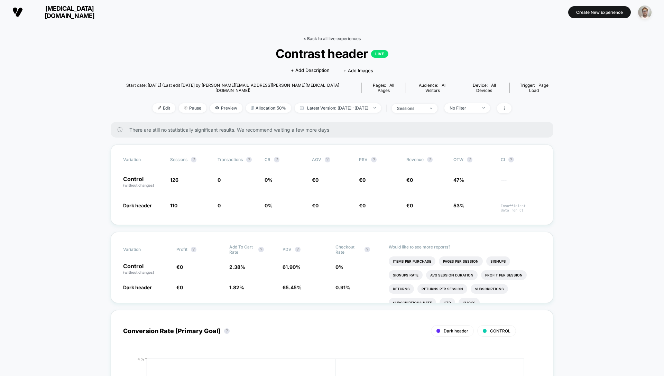
click at [330, 37] on link "< Back to all live experiences" at bounding box center [331, 38] width 57 height 5
click at [644, 11] on img "button" at bounding box center [644, 12] width 13 height 13
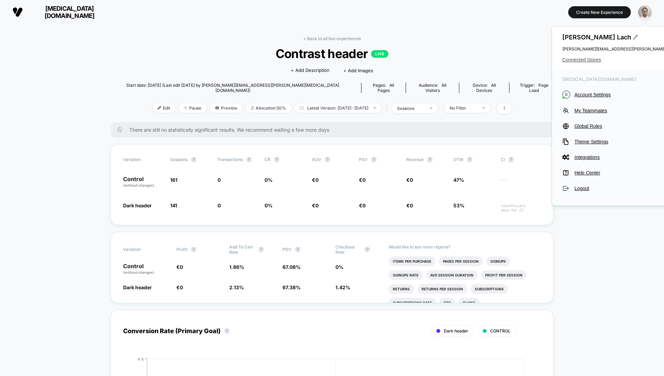
click at [588, 60] on span "Connected Stores" at bounding box center [647, 60] width 171 height 6
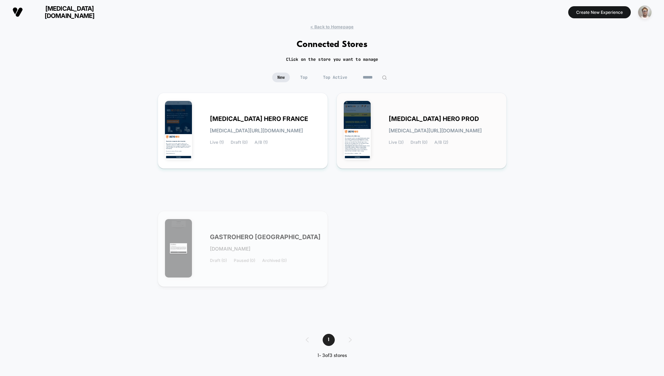
click at [438, 111] on div "GASTRO HERO PROD gastro-hero_prod.myshopify.com Live (3) Draft (0) A/B (2)" at bounding box center [422, 131] width 156 height 62
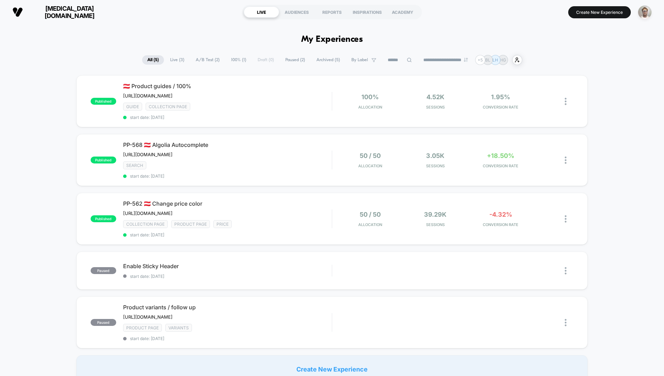
click at [199, 60] on span "A/B Test ( 2 )" at bounding box center [207, 59] width 34 height 9
